Goal: Find specific page/section: Find specific page/section

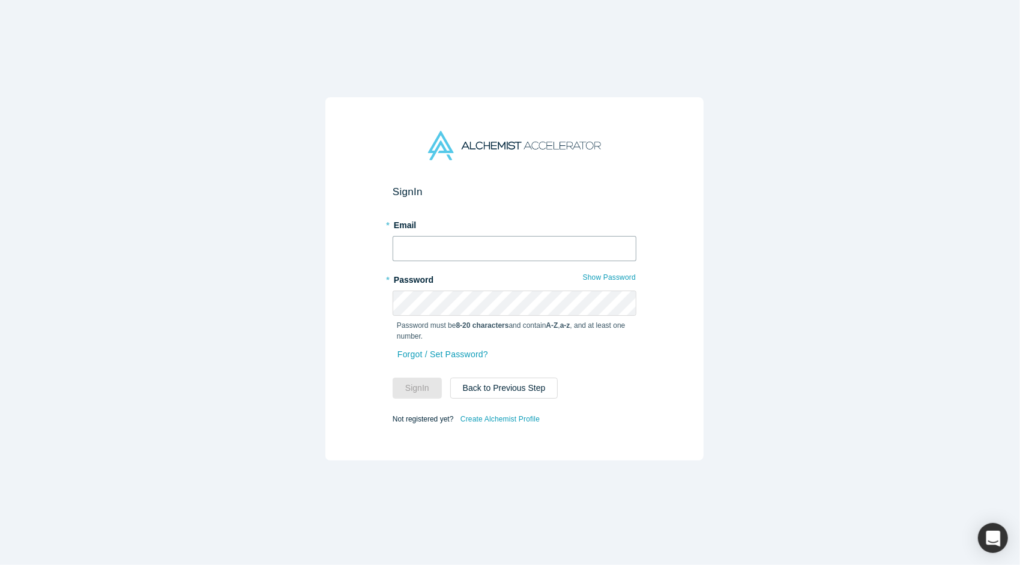
click at [437, 238] on input "text" at bounding box center [515, 248] width 244 height 25
type input "[PERSON_NAME][EMAIL_ADDRESS][DOMAIN_NAME]"
click at [408, 390] on button "Sign In" at bounding box center [417, 388] width 49 height 21
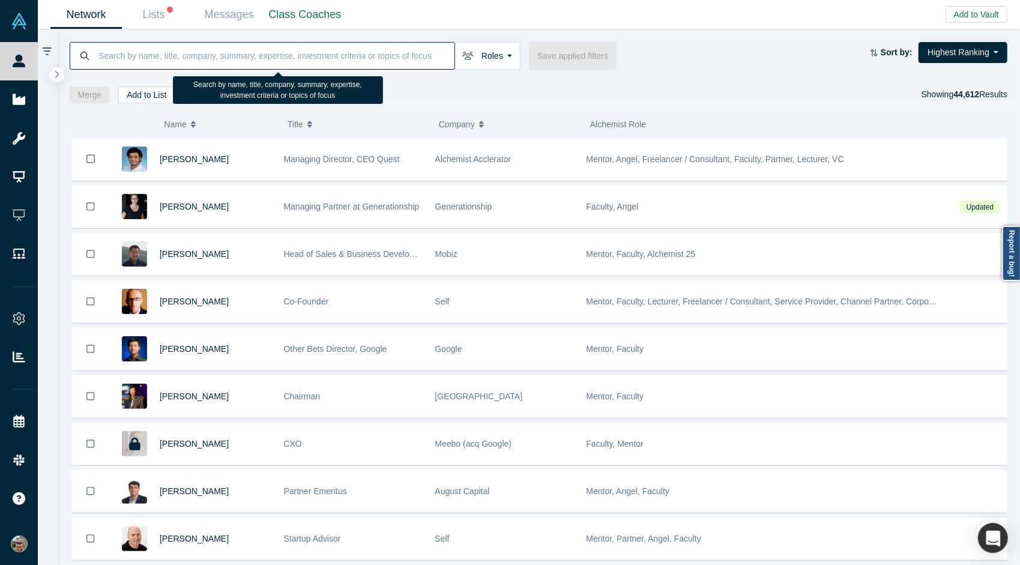
click at [250, 53] on input at bounding box center [275, 55] width 357 height 28
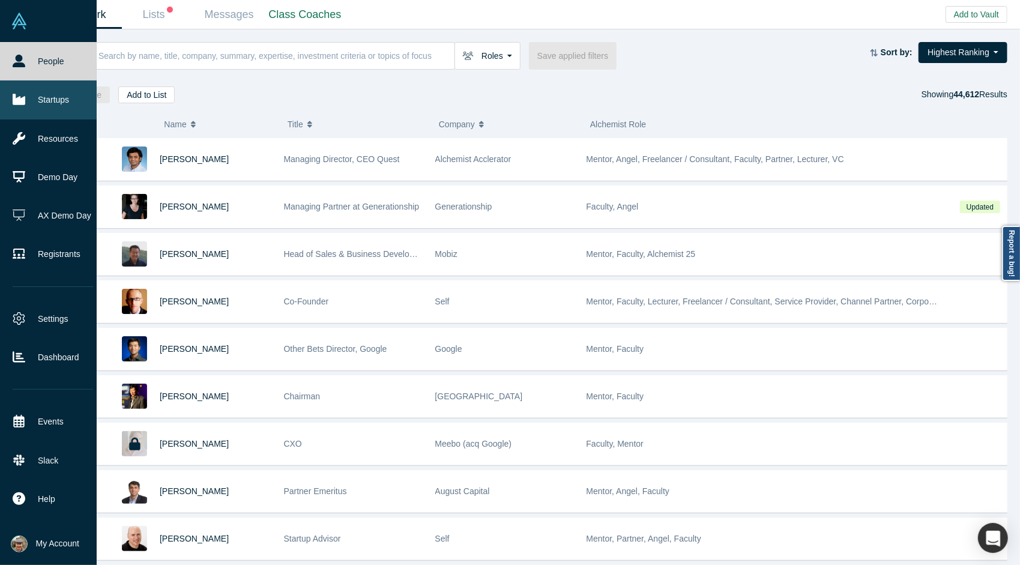
click at [44, 95] on link "Startups" at bounding box center [53, 99] width 106 height 38
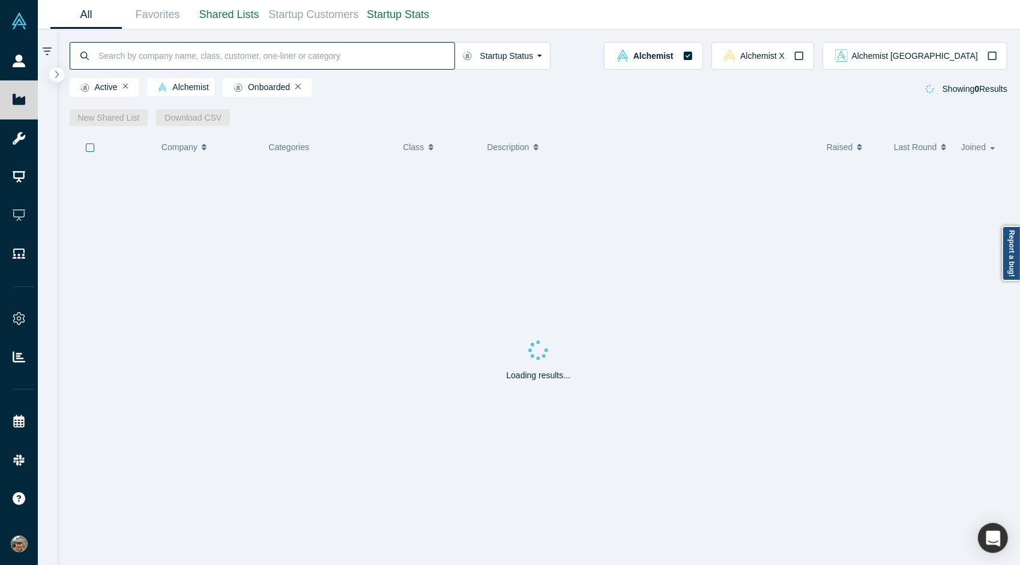
click at [228, 54] on input at bounding box center [275, 55] width 357 height 28
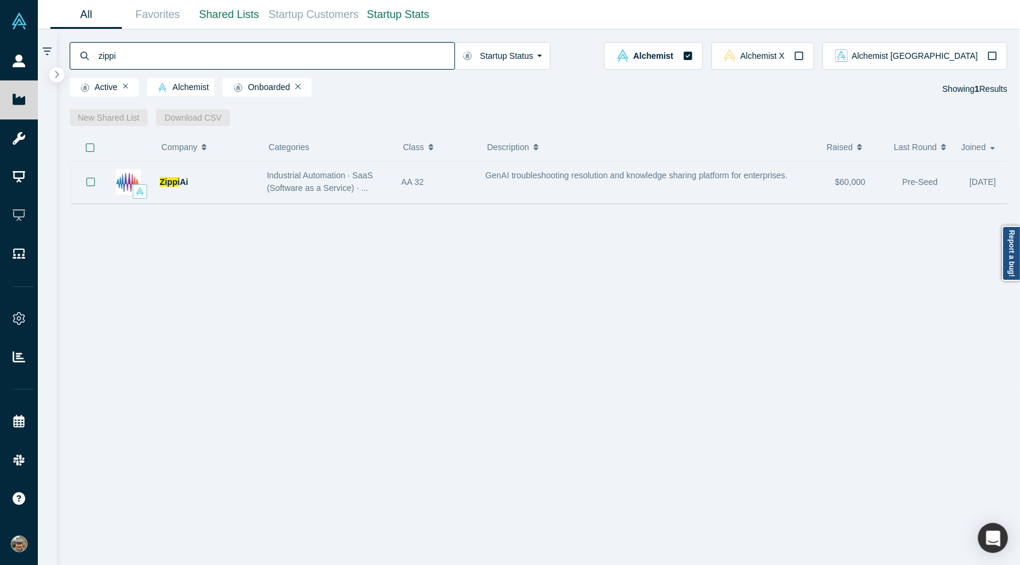
type input "zippi"
click at [398, 174] on div "AA 32" at bounding box center [437, 182] width 84 height 41
